Goal: Transaction & Acquisition: Download file/media

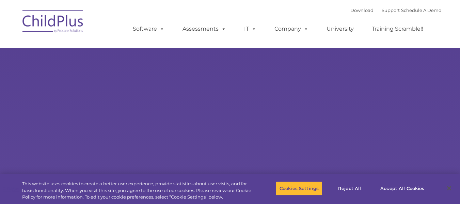
select select "MEDIUM"
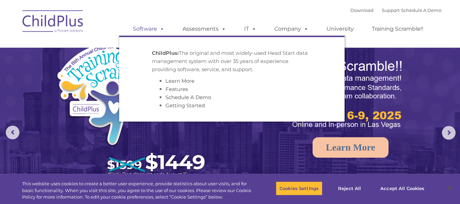
click at [157, 26] on span at bounding box center [160, 29] width 7 height 6
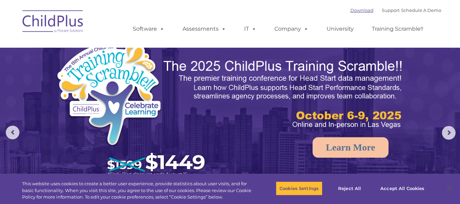
click at [350, 11] on link "Download" at bounding box center [361, 9] width 23 height 5
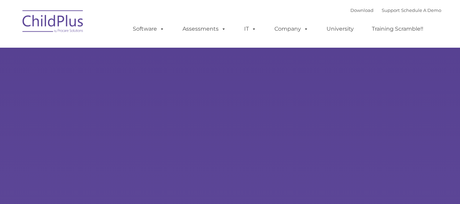
type input ""
select select "MEDIUM"
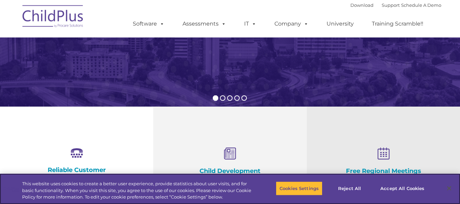
scroll to position [126, 0]
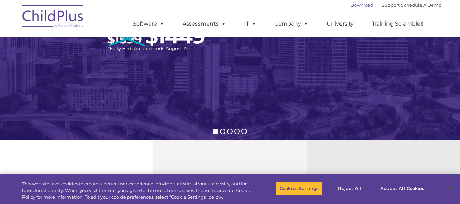
click at [350, 4] on link "Download" at bounding box center [361, 4] width 23 height 5
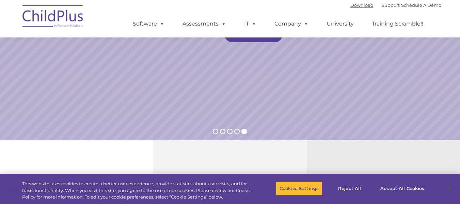
scroll to position [0, 0]
